Goal: Task Accomplishment & Management: Manage account settings

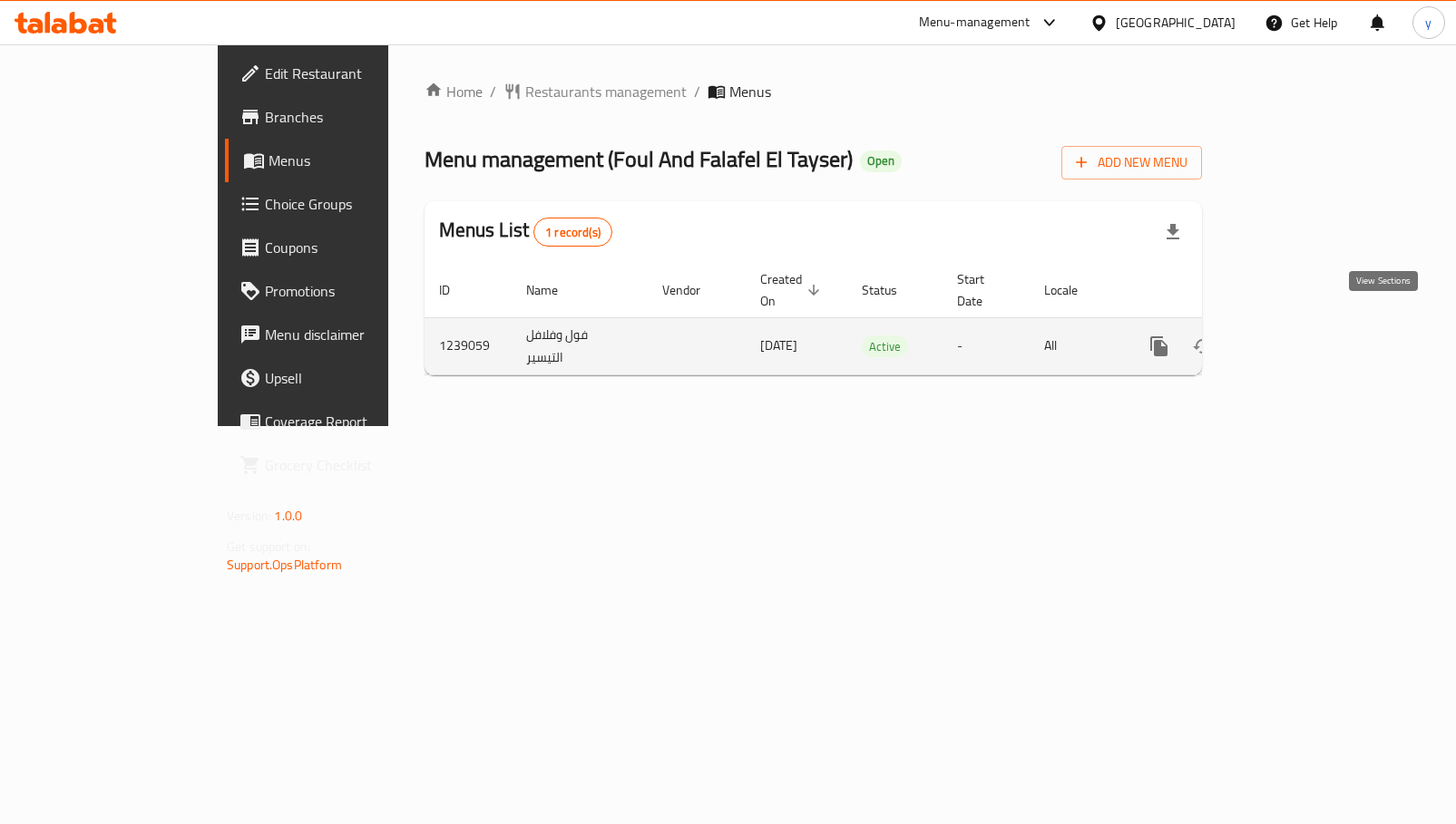
click at [1300, 336] on icon "enhanced table" at bounding box center [1290, 346] width 22 height 22
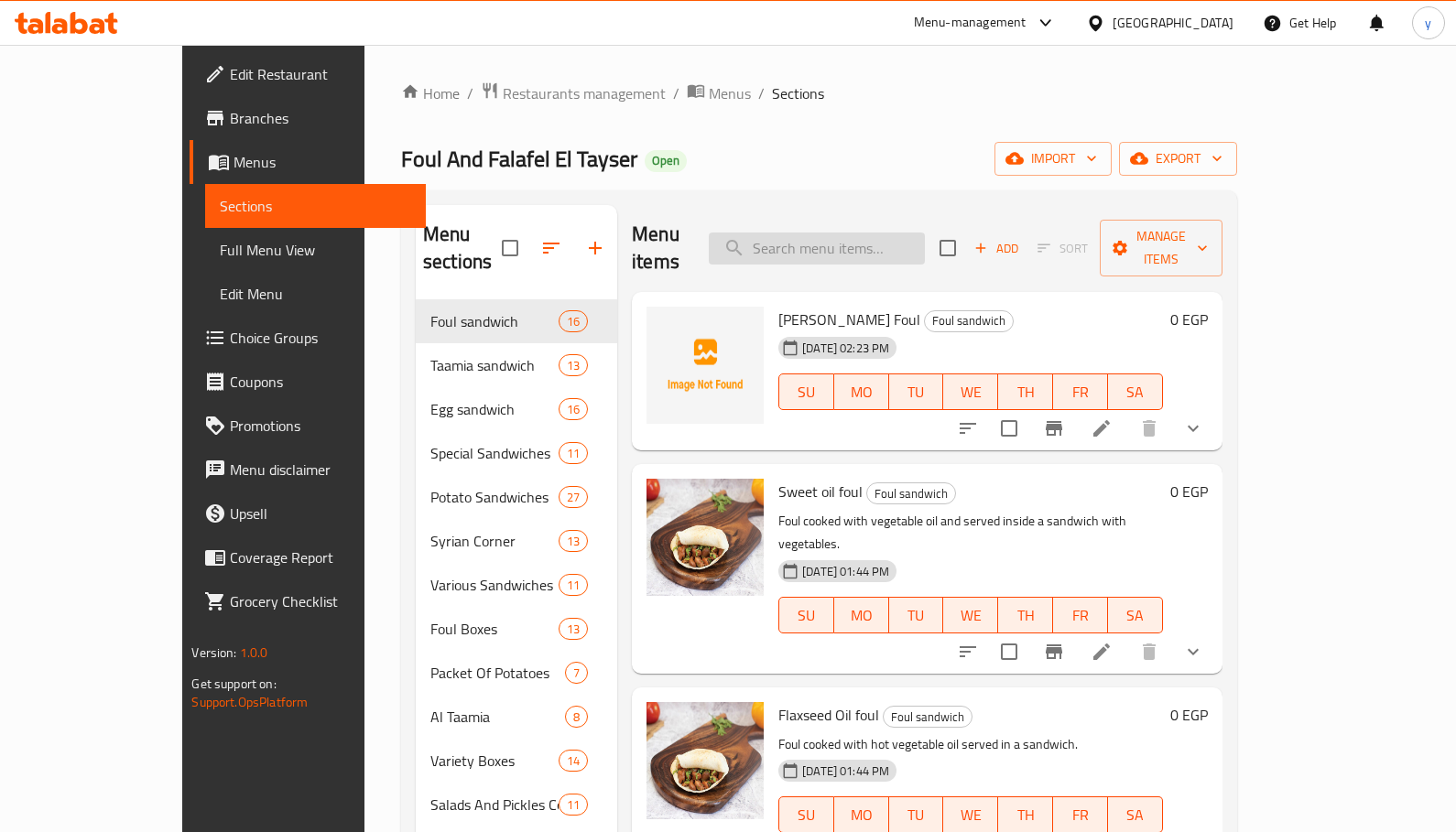
click at [869, 232] on input "search" at bounding box center [816, 248] width 216 height 32
paste input "Old Cheese Shakshoka"
type input "Old Cheese Shakshoka"
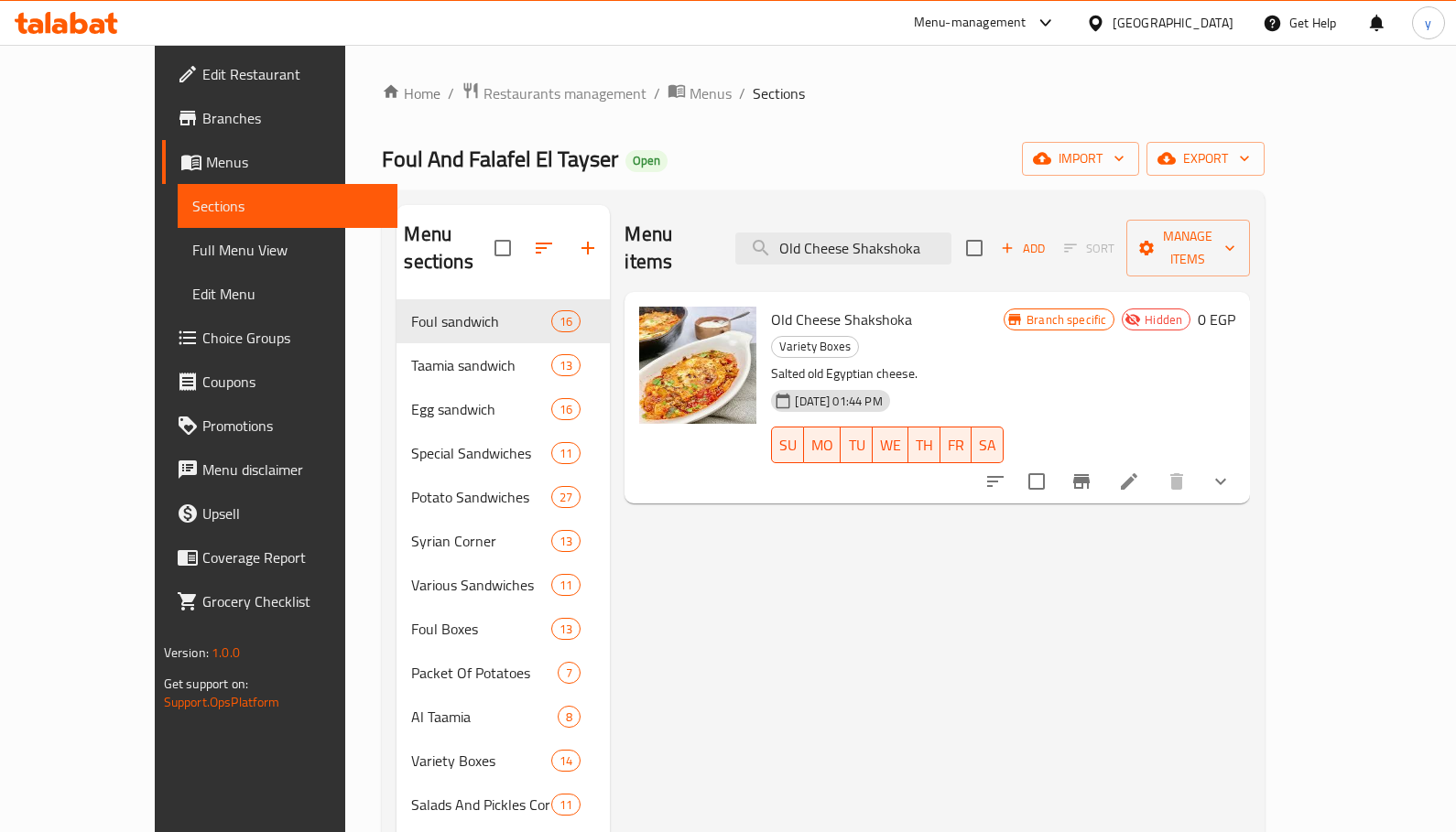
click at [1155, 465] on li at bounding box center [1129, 481] width 51 height 33
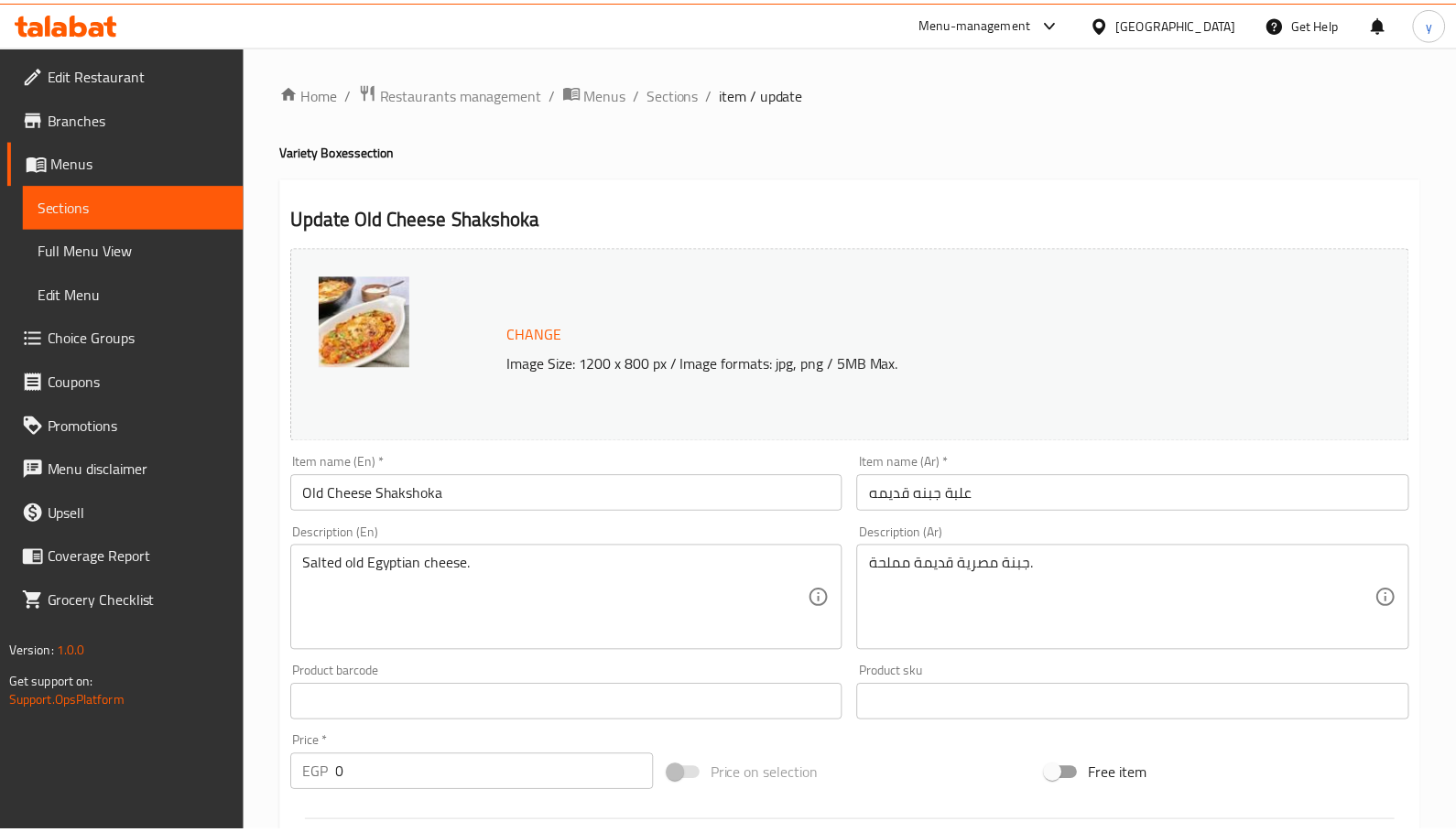
scroll to position [529, 0]
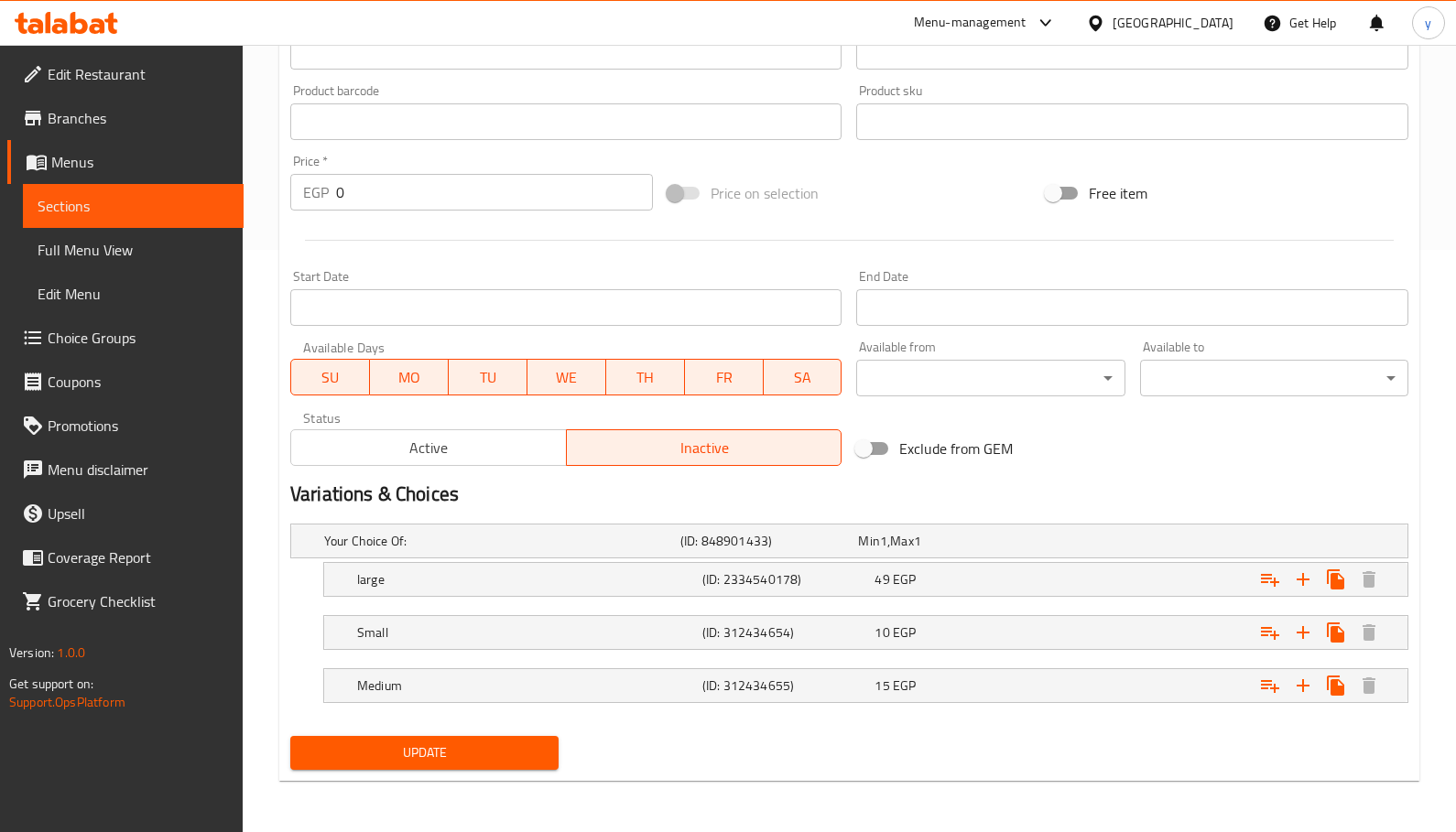
click at [83, 19] on icon at bounding box center [66, 23] width 104 height 22
